Goal: Navigation & Orientation: Understand site structure

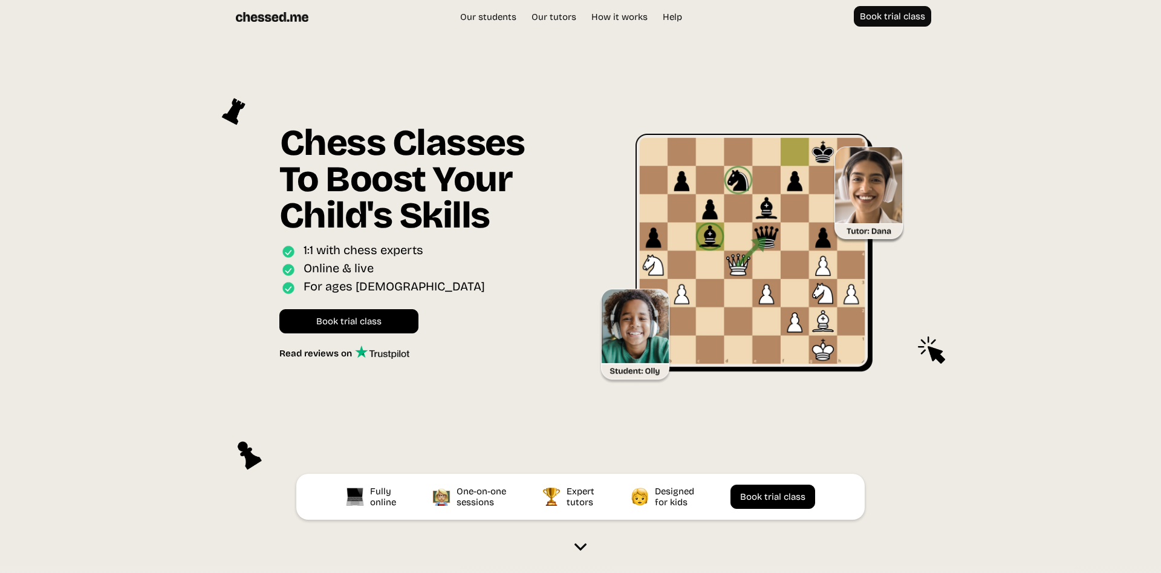
click at [276, 19] on img at bounding box center [272, 17] width 73 height 22
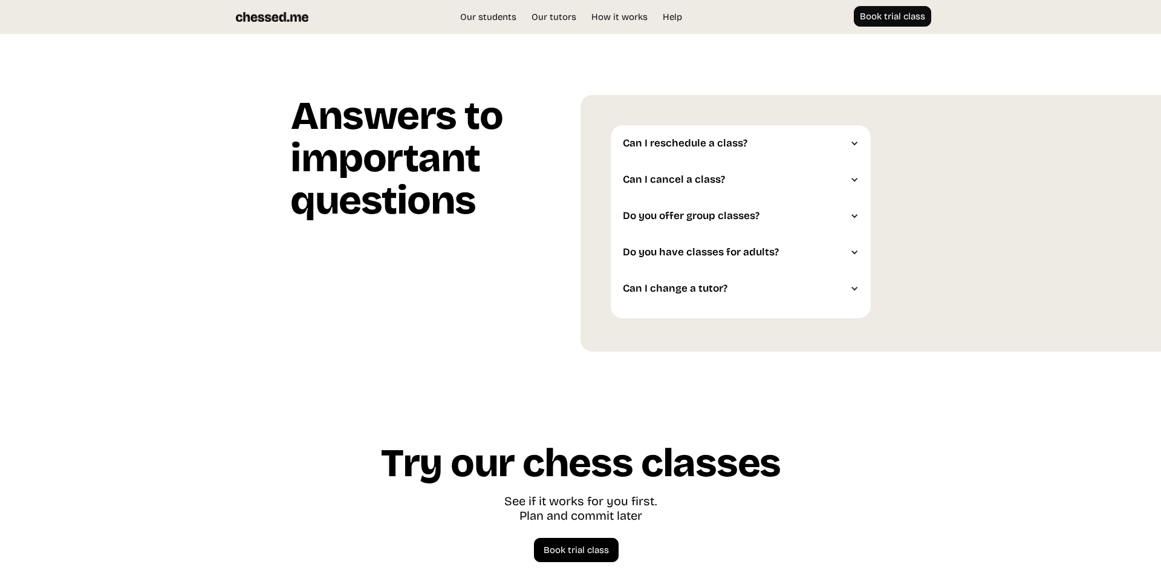
scroll to position [3356, 0]
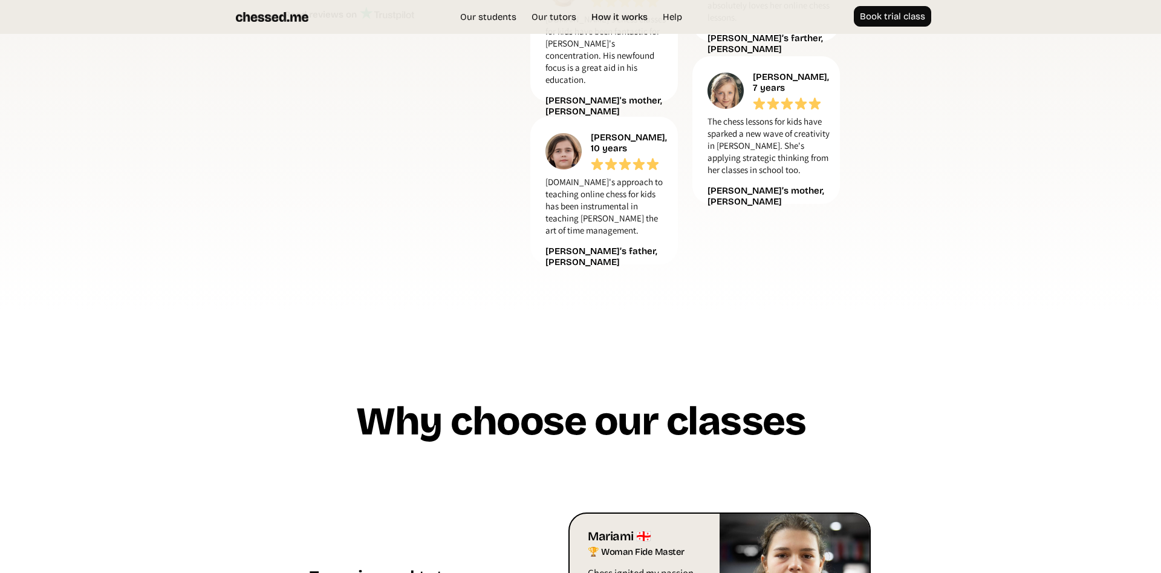
click at [622, 17] on link "How it works" at bounding box center [620, 17] width 68 height 12
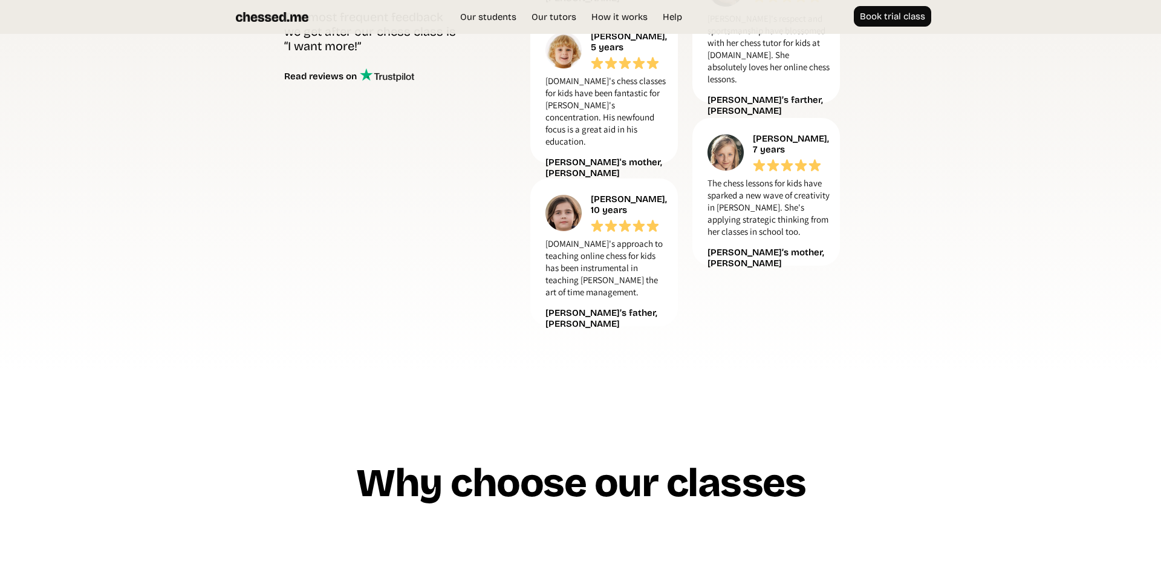
scroll to position [457, 0]
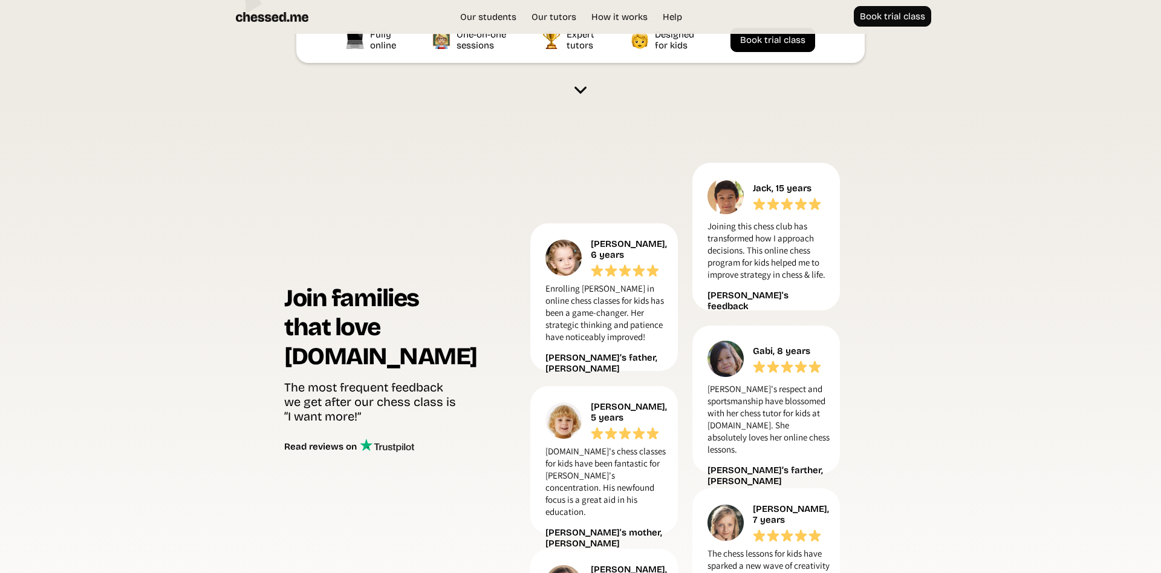
click at [482, 5] on div "Our students Our tutors Price How it works Help Book trial class UK EU US Book …" at bounding box center [581, 17] width 726 height 34
click at [484, 13] on link "Our students" at bounding box center [488, 17] width 69 height 12
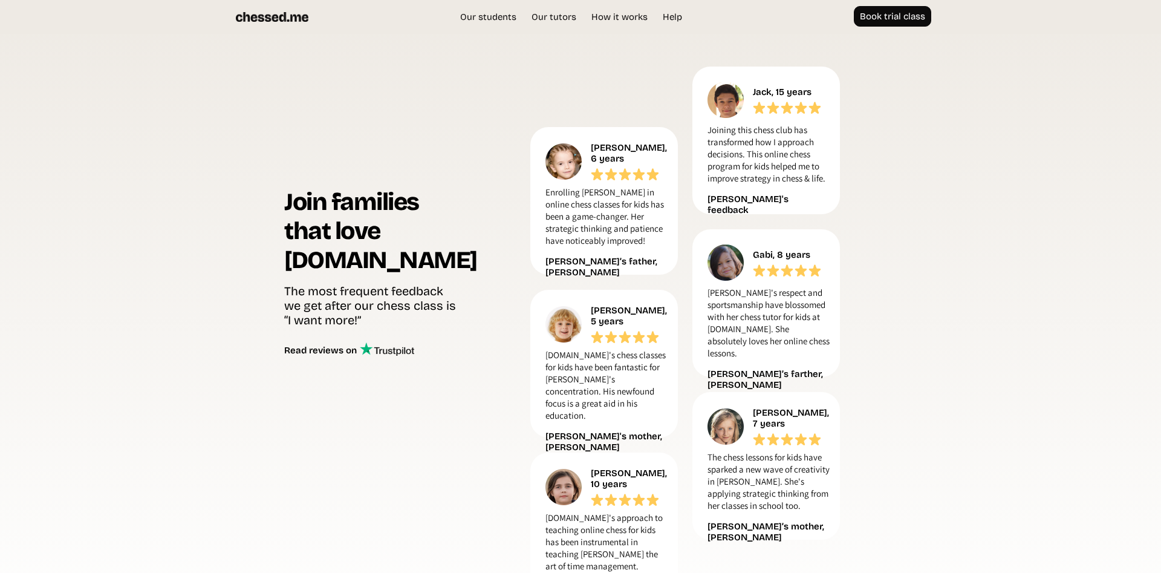
click at [285, 22] on img at bounding box center [272, 17] width 73 height 22
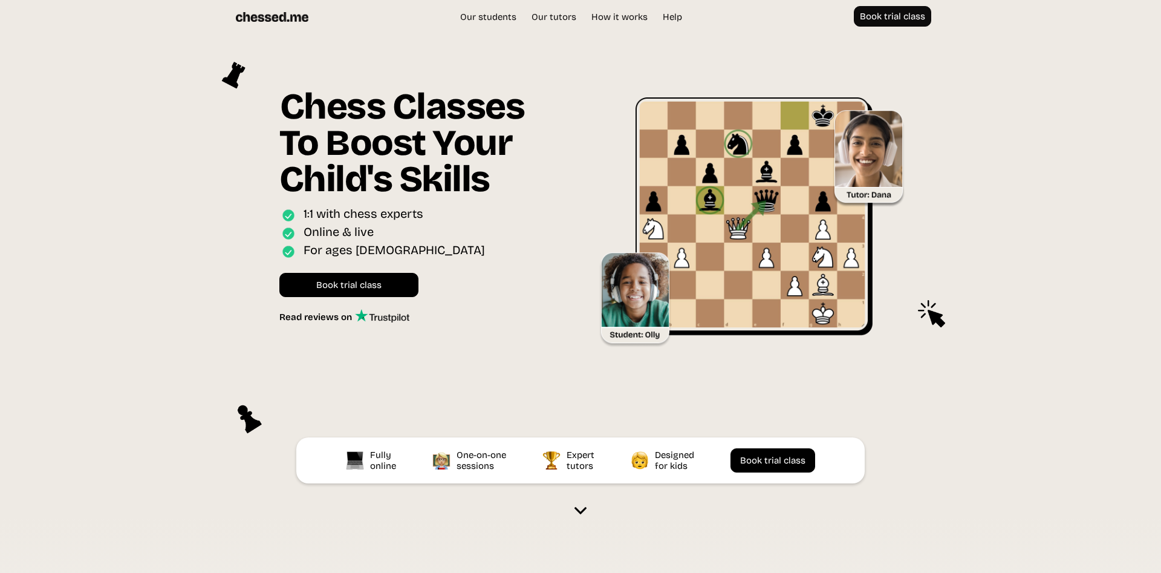
scroll to position [34, 0]
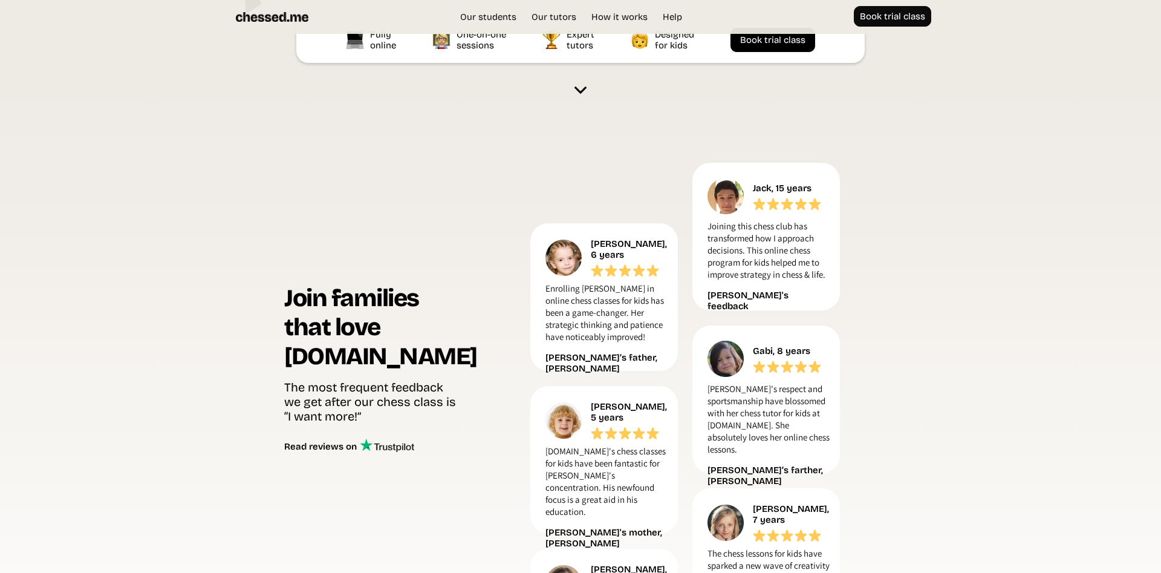
scroll to position [889, 0]
